Goal: Transaction & Acquisition: Register for event/course

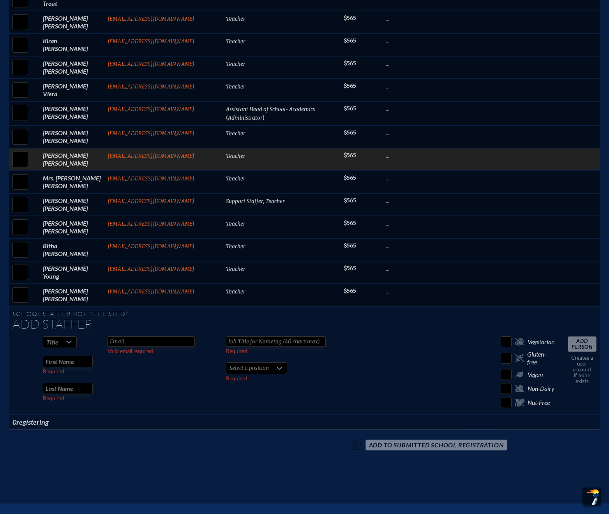
scroll to position [3014, 0]
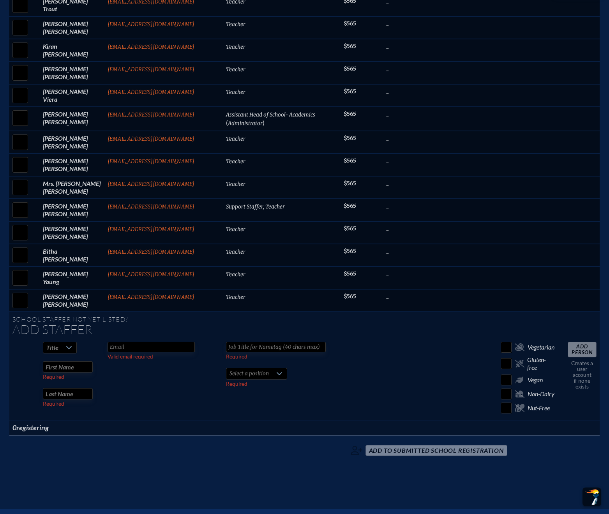
click at [67, 344] on div at bounding box center [69, 347] width 15 height 11
click at [64, 366] on li "Mrs" at bounding box center [62, 367] width 34 height 11
type input "[PERSON_NAME]"
type input "[EMAIL_ADDRESS][DOMAIN_NAME]"
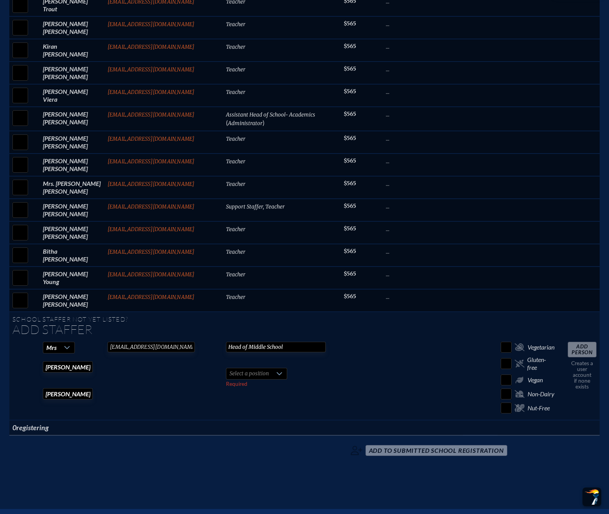
type input "Head of Middle School"
click at [272, 369] on div at bounding box center [279, 374] width 15 height 11
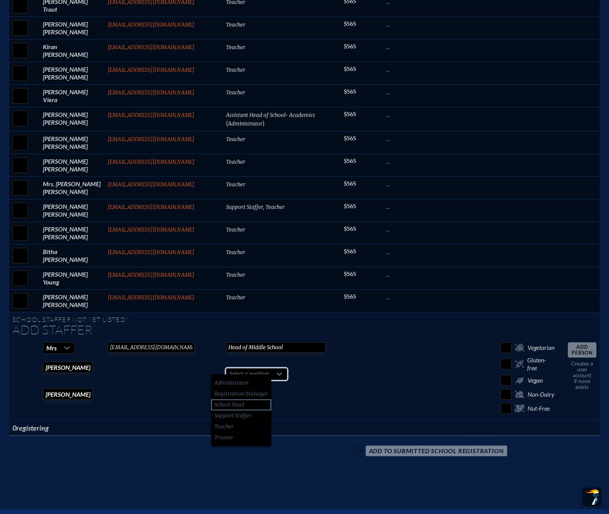
click at [254, 406] on li "School Head" at bounding box center [241, 405] width 60 height 11
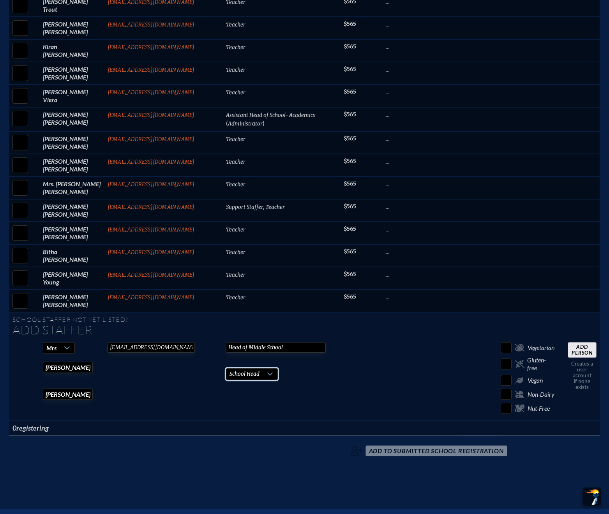
click at [585, 344] on input "Add Person" at bounding box center [582, 350] width 29 height 16
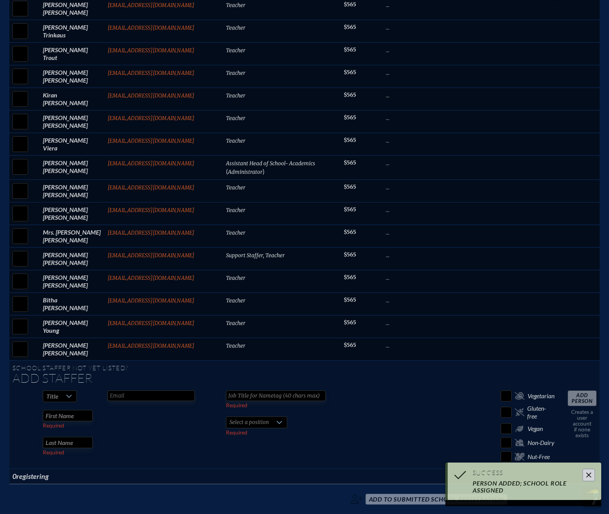
click at [67, 391] on div at bounding box center [69, 396] width 15 height 11
click at [61, 417] on li "Mrs" at bounding box center [62, 416] width 34 height 11
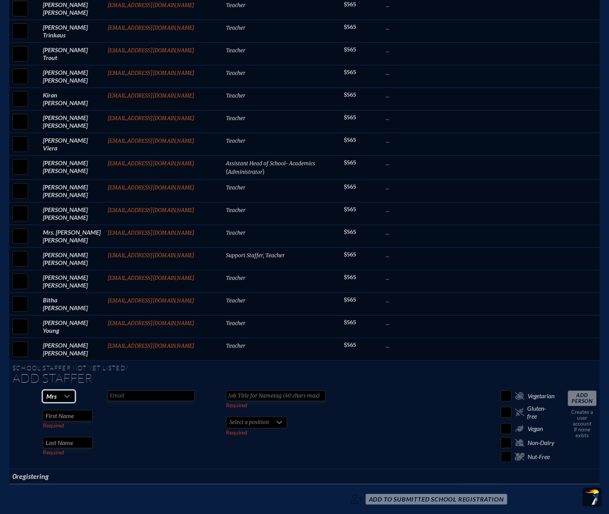
click at [57, 413] on input "text" at bounding box center [68, 415] width 50 height 11
type input "[PERSON_NAME]"
type input "Hall"
type input "[EMAIL_ADDRESS][DOMAIN_NAME]"
type input "Teacher"
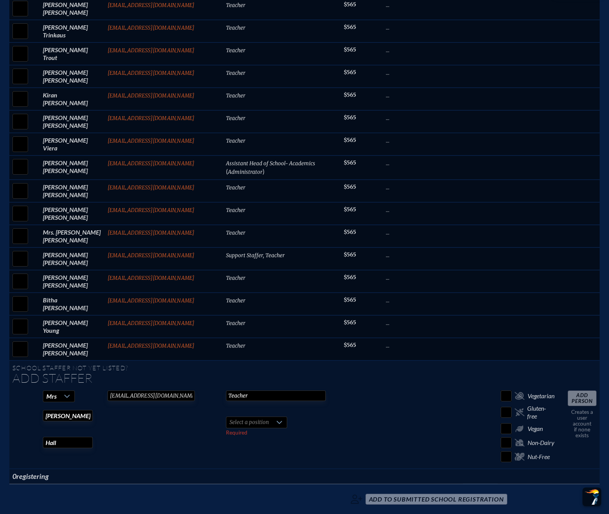
click at [254, 420] on span "Select a position" at bounding box center [250, 422] width 46 height 11
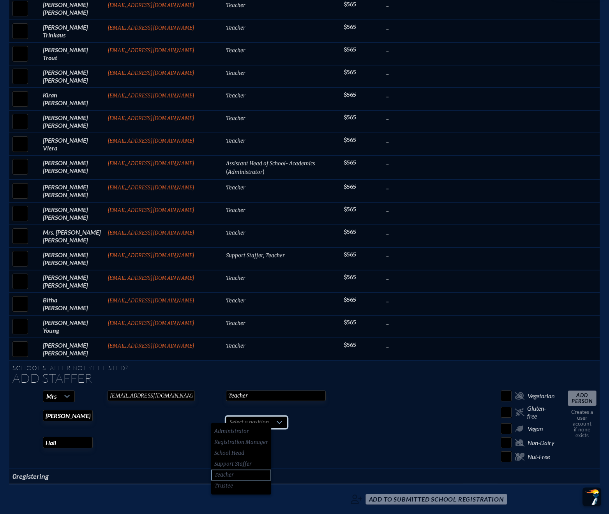
click at [243, 473] on li "Teacher" at bounding box center [241, 475] width 60 height 11
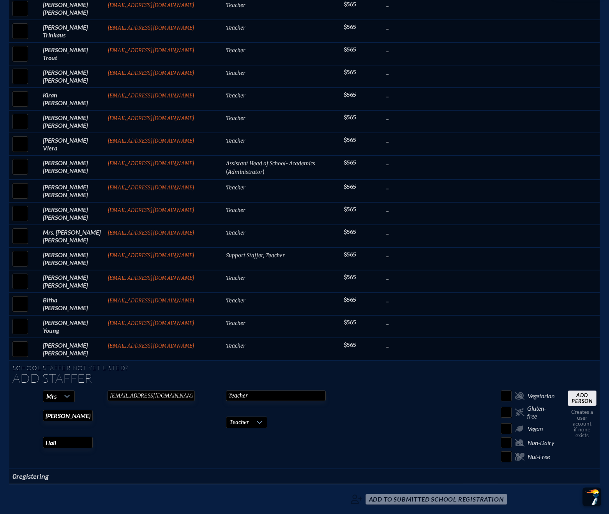
click at [585, 391] on input "Add Person" at bounding box center [582, 399] width 29 height 16
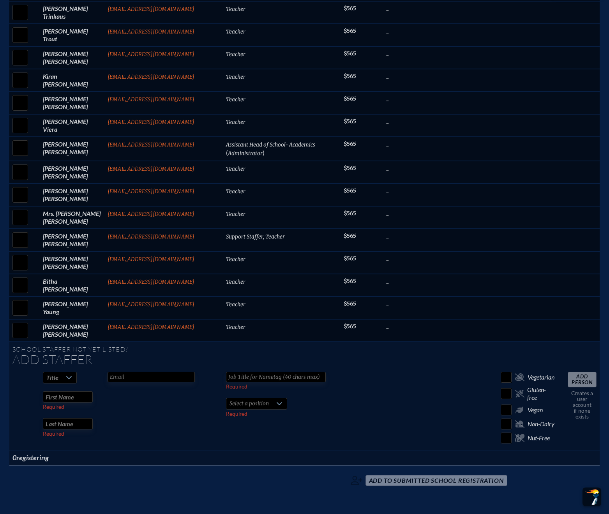
scroll to position [3066, 0]
